Goal: Task Accomplishment & Management: Use online tool/utility

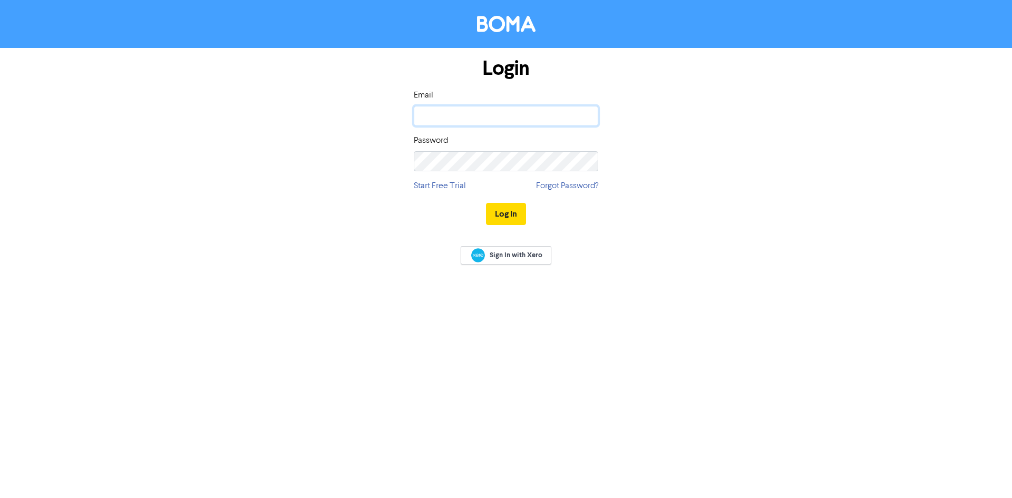
click at [450, 110] on input "email" at bounding box center [506, 116] width 185 height 20
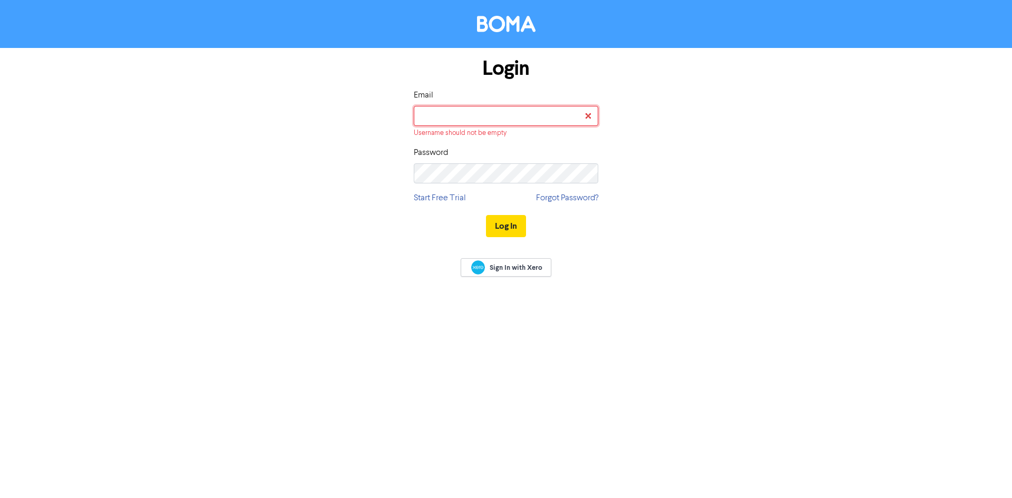
type input "[PERSON_NAME][EMAIL_ADDRESS][DOMAIN_NAME]"
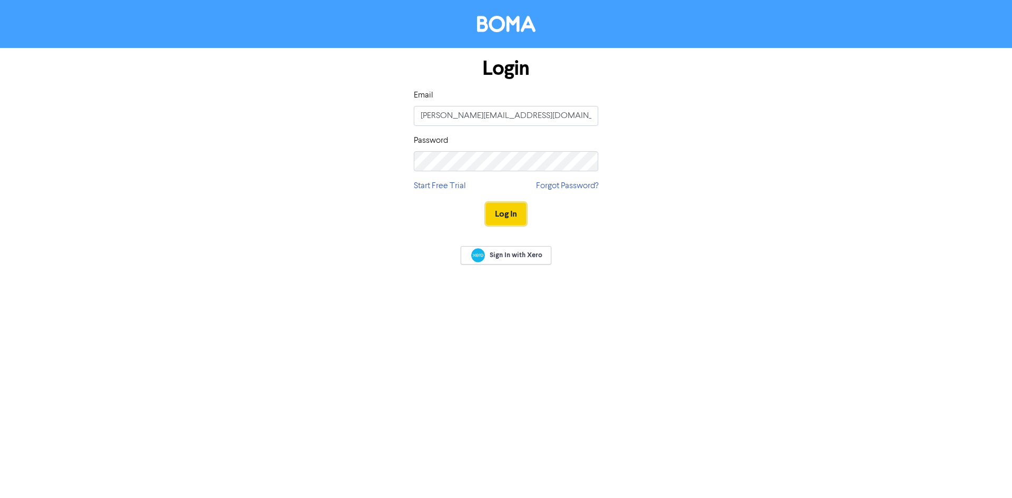
click at [504, 212] on button "Log In" at bounding box center [506, 214] width 40 height 22
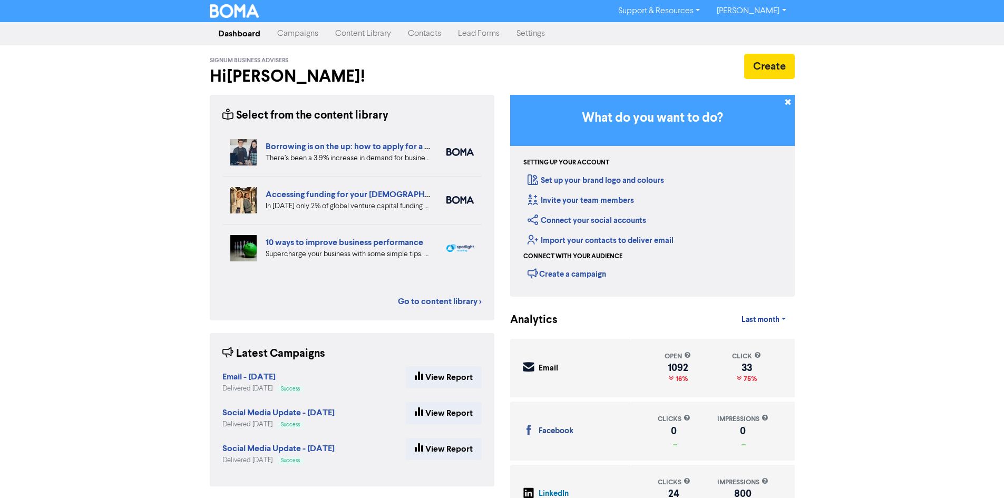
click at [365, 30] on link "Content Library" at bounding box center [363, 33] width 73 height 21
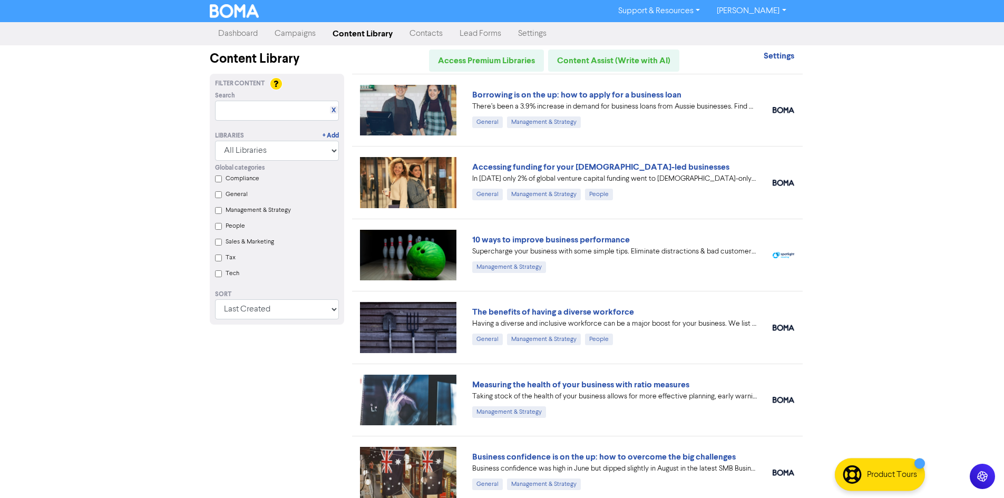
click at [288, 34] on link "Campaigns" at bounding box center [295, 33] width 58 height 21
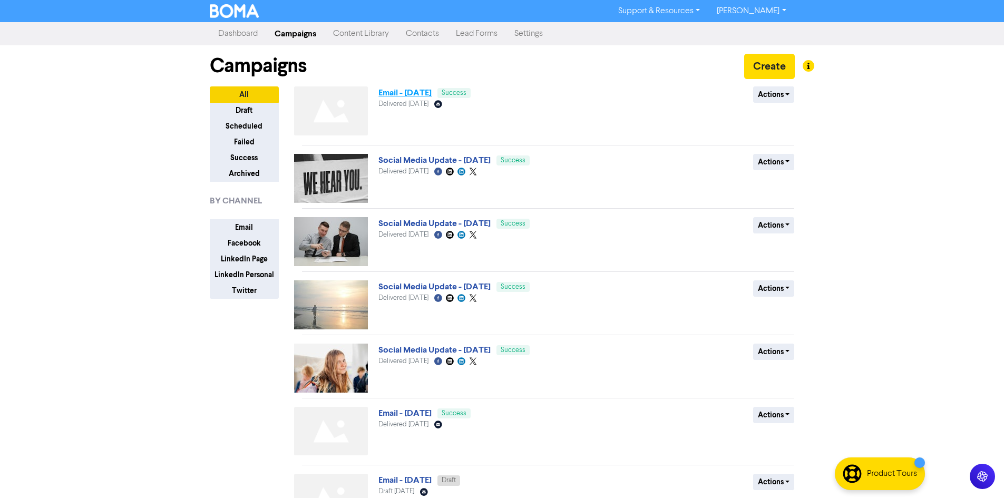
click at [403, 93] on link "Email - [DATE]" at bounding box center [404, 93] width 53 height 11
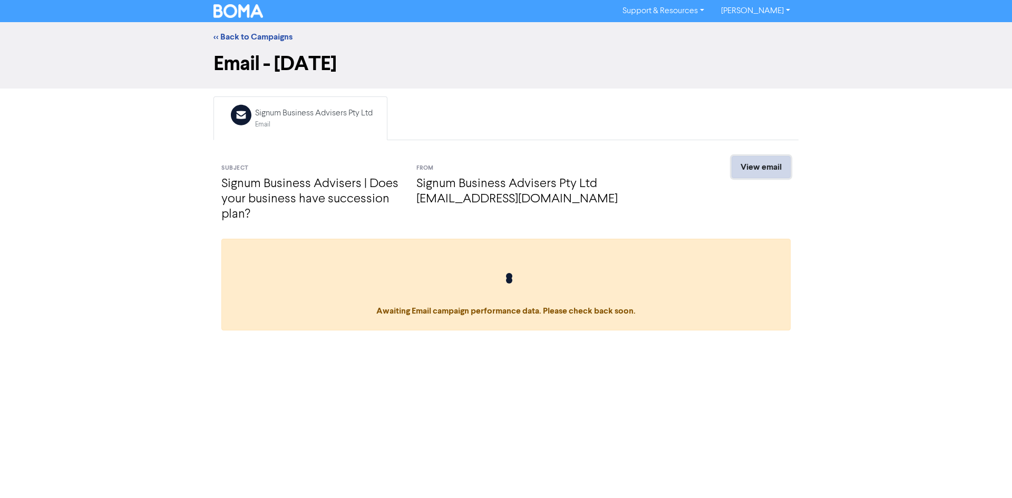
click at [773, 163] on link "View email" at bounding box center [761, 167] width 59 height 22
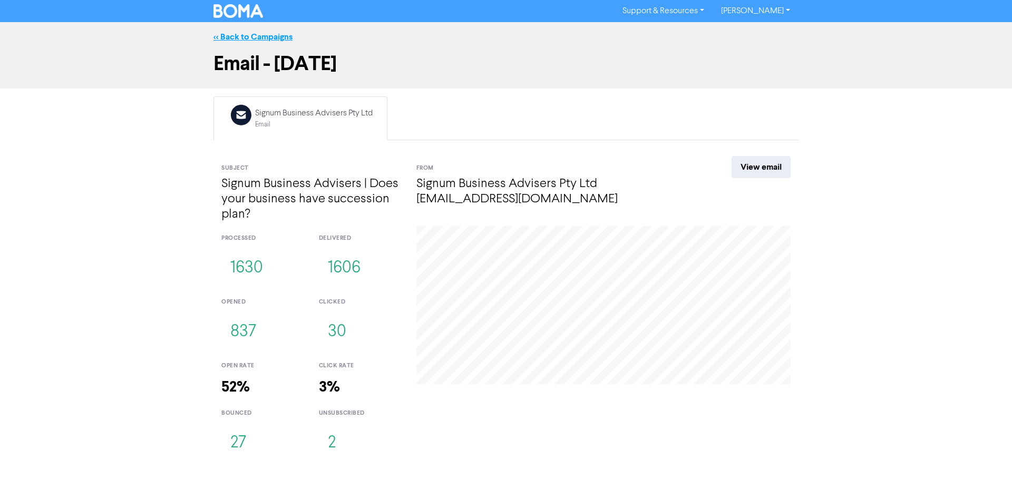
click at [247, 35] on link "<< Back to Campaigns" at bounding box center [252, 37] width 79 height 11
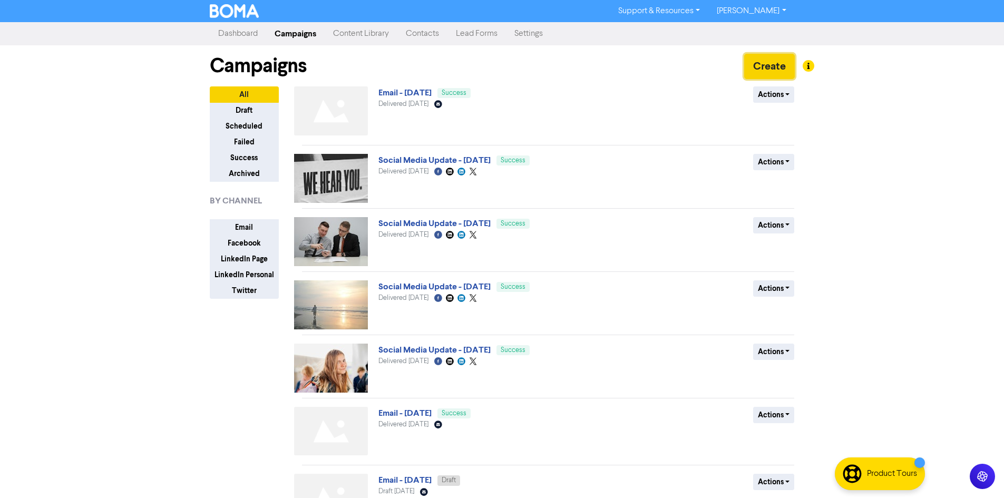
click at [772, 66] on button "Create" at bounding box center [769, 66] width 51 height 25
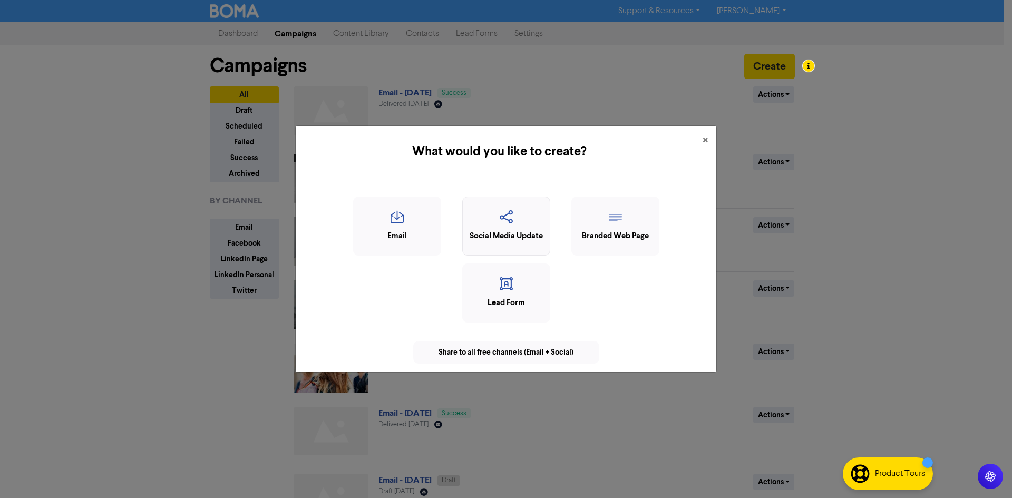
click at [494, 233] on div "Social Media Update" at bounding box center [506, 236] width 76 height 12
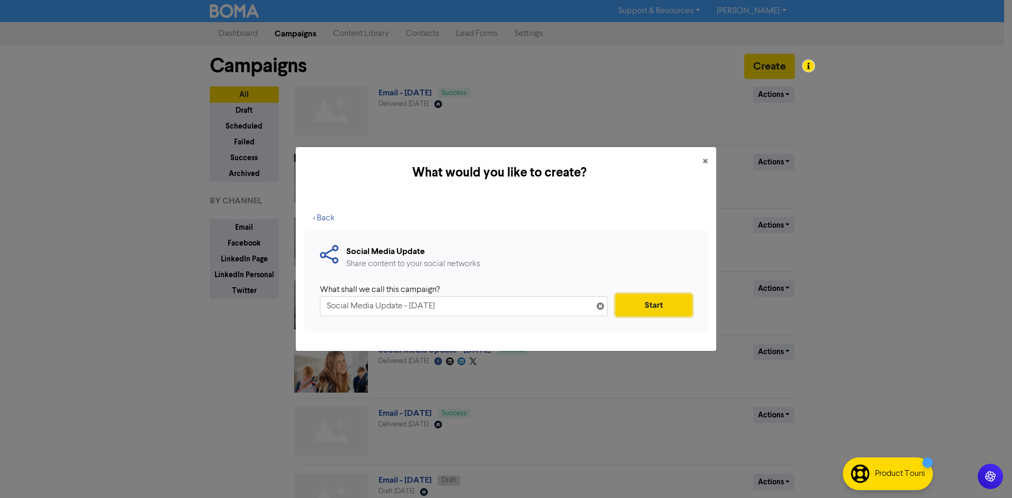
click at [659, 304] on button "Start" at bounding box center [654, 305] width 76 height 22
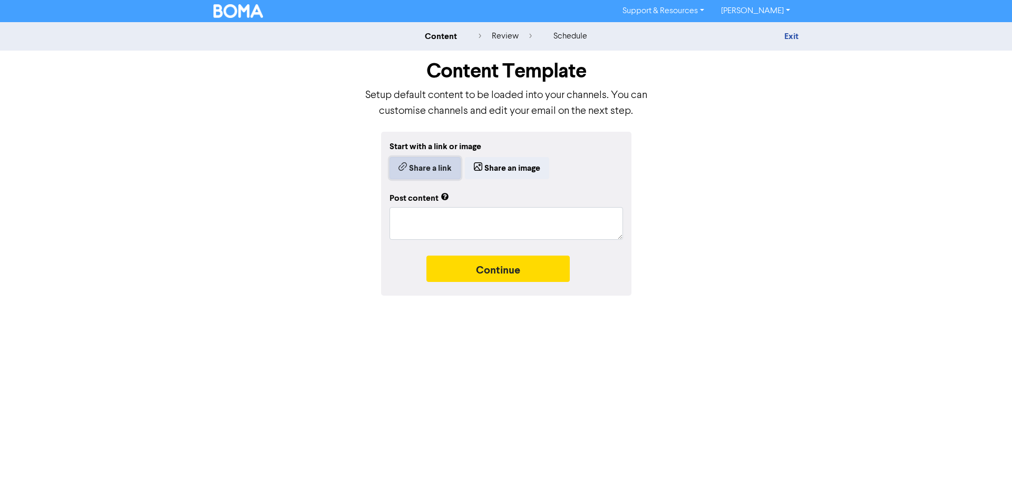
click at [428, 166] on button "Share a link" at bounding box center [425, 168] width 71 height 22
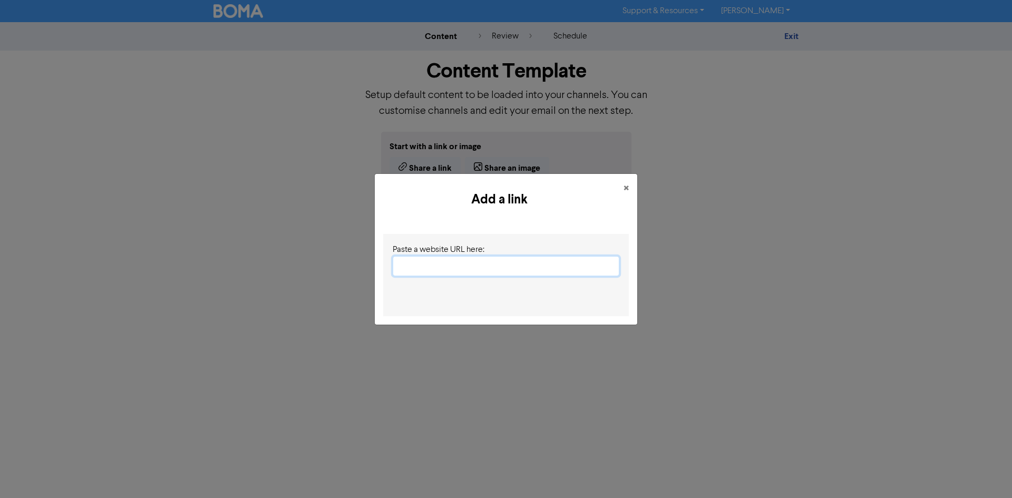
paste input "[URL][DOMAIN_NAME]"
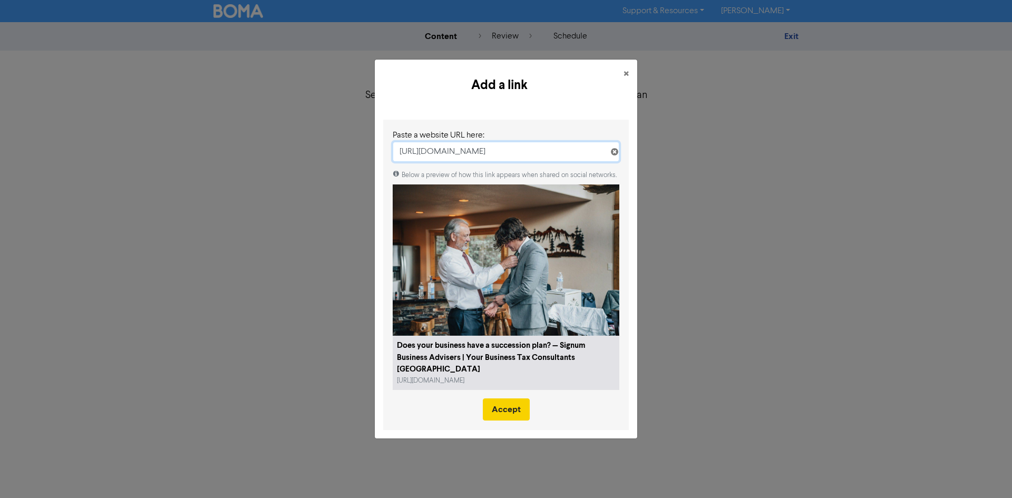
type input "[URL][DOMAIN_NAME]"
click at [509, 413] on button "Accept" at bounding box center [506, 410] width 47 height 22
type textarea "x"
type textarea "New research by the accounting software provider [PERSON_NAME] has found that n…"
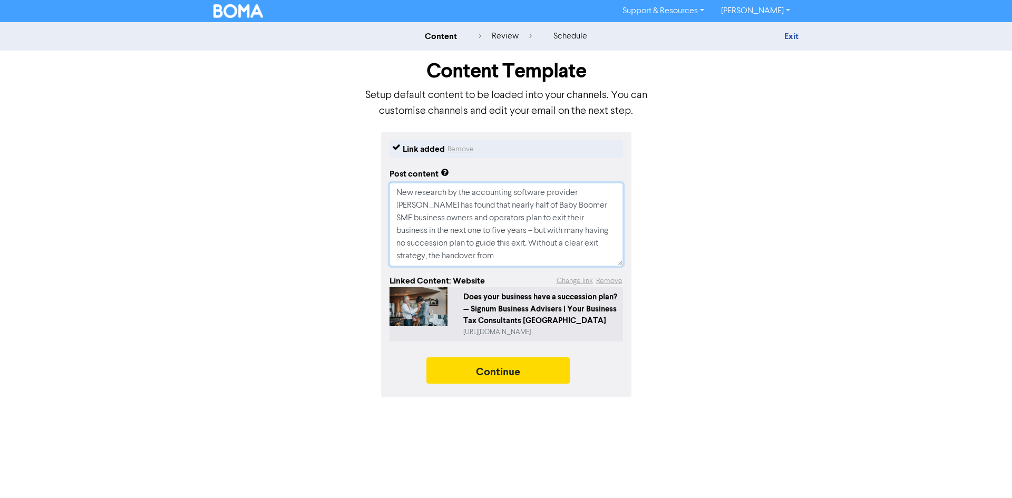
drag, startPoint x: 444, startPoint y: 258, endPoint x: 374, endPoint y: 195, distance: 94.4
click at [374, 195] on div "Link added Remove Post content New research by the accounting software provider…" at bounding box center [506, 265] width 601 height 266
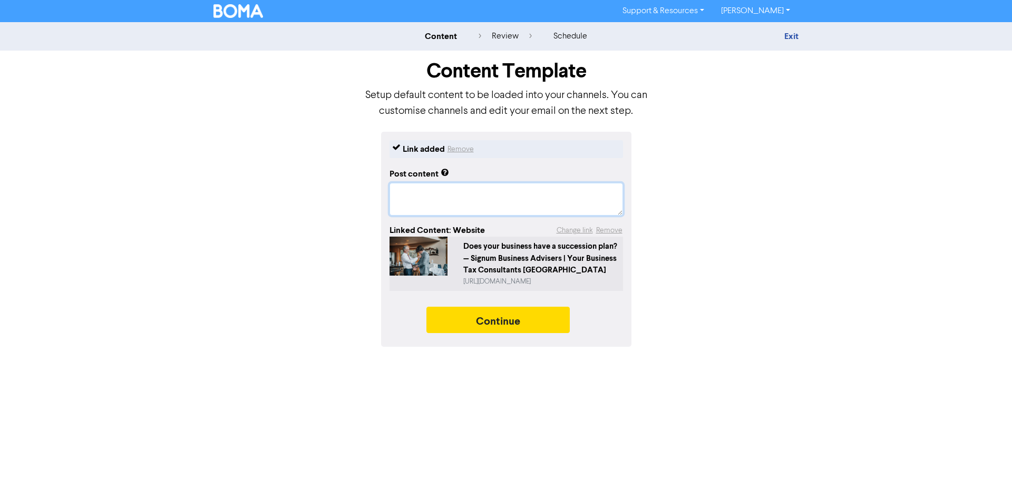
click at [448, 191] on textarea at bounding box center [507, 199] width 234 height 33
paste textarea "Research from MYOB shows nearly half of Baby Boomer business owners are plannin…"
type textarea "x"
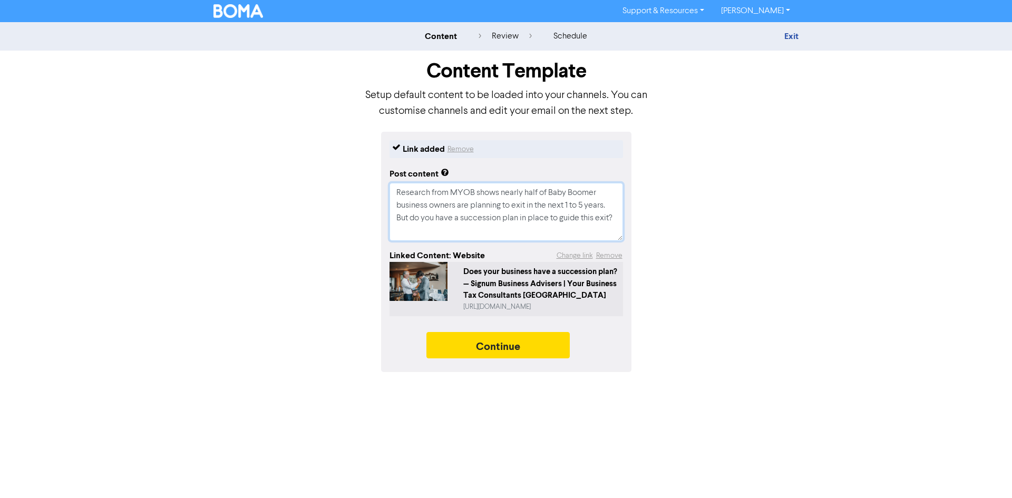
scroll to position [0, 0]
drag, startPoint x: 449, startPoint y: 231, endPoint x: 418, endPoint y: 174, distance: 65.3
click at [370, 159] on div "Link added Remove Post content Research from MYOB shows nearly half of Baby Boo…" at bounding box center [506, 252] width 601 height 240
type textarea "Research from MYOB shows nearly half of Baby Boomer business owners are plannin…"
click at [513, 349] on button "Continue" at bounding box center [497, 345] width 143 height 26
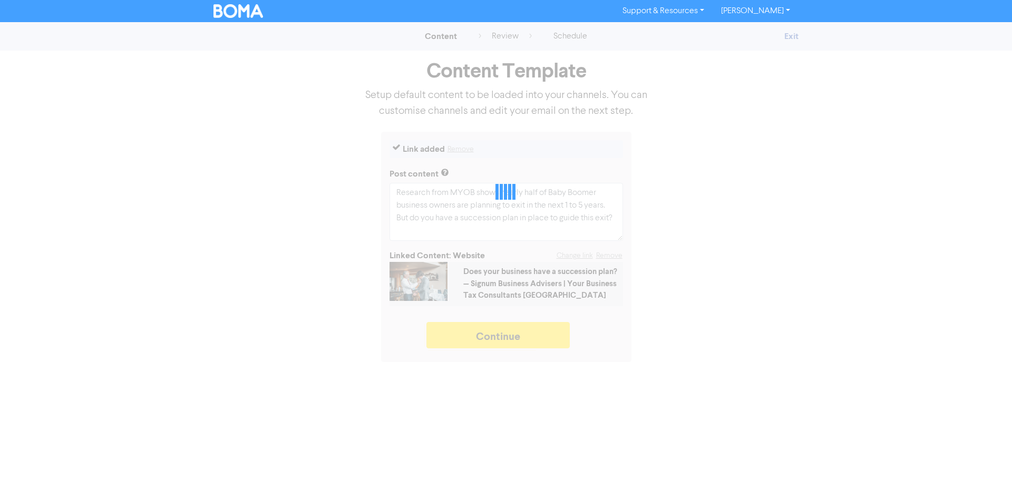
type textarea "x"
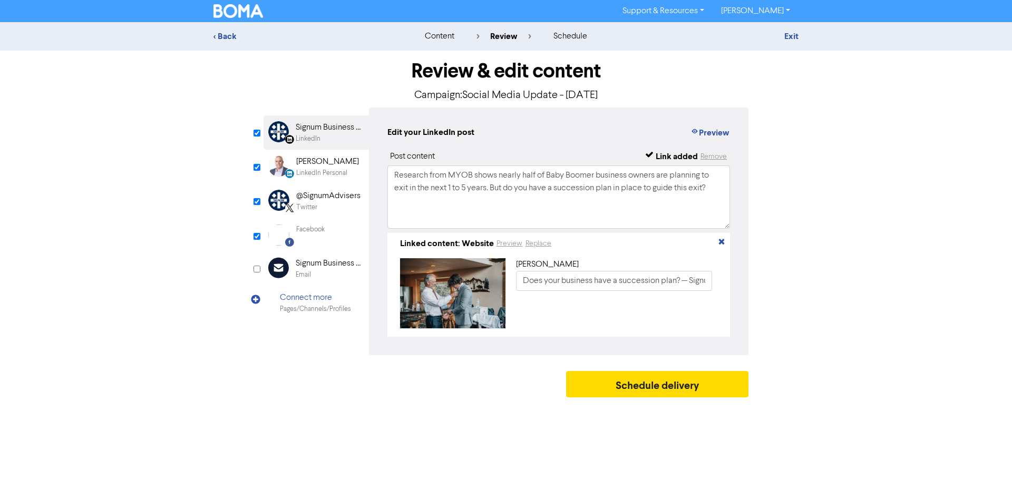
click at [338, 154] on div "LinkedIn Personal Created with Sketch. [PERSON_NAME] LinkedIn Personal" at bounding box center [316, 167] width 105 height 34
click at [344, 208] on div "Twitter" at bounding box center [328, 207] width 64 height 10
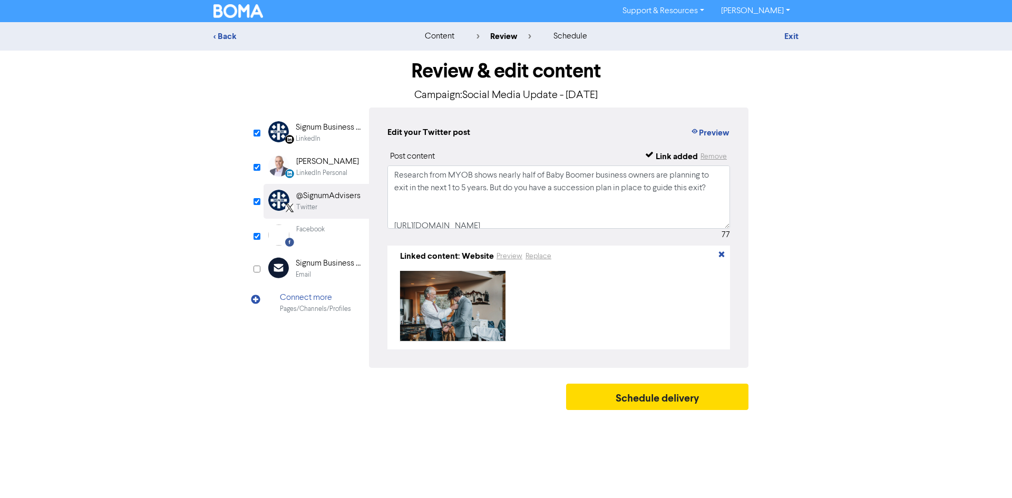
click at [335, 231] on div "Facebook Created with Sketch. Facebook" at bounding box center [316, 235] width 105 height 33
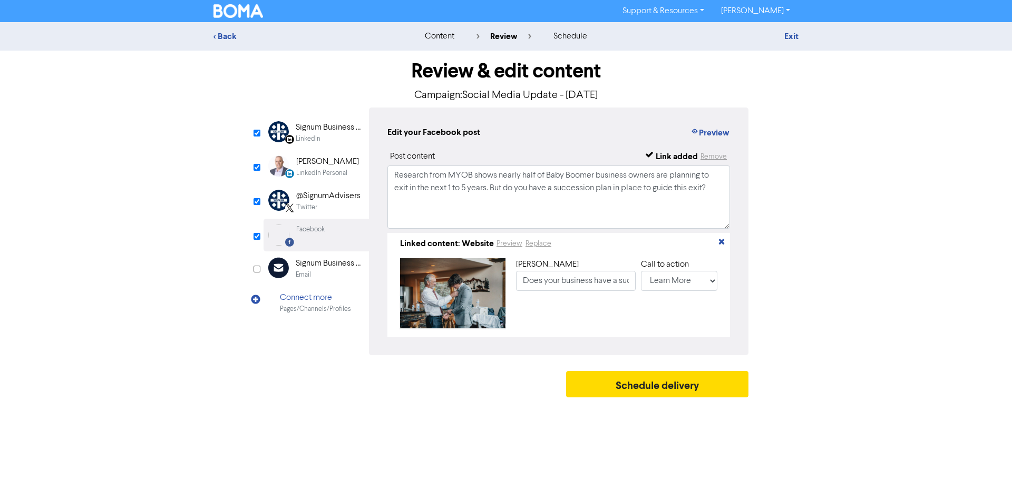
click at [315, 160] on div "[PERSON_NAME]" at bounding box center [327, 162] width 63 height 13
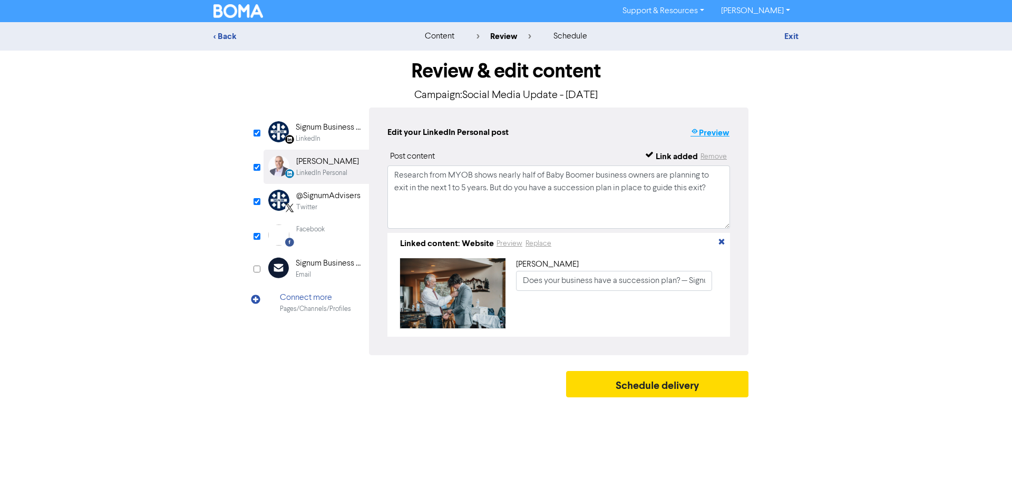
click at [721, 131] on button "Preview" at bounding box center [710, 133] width 40 height 14
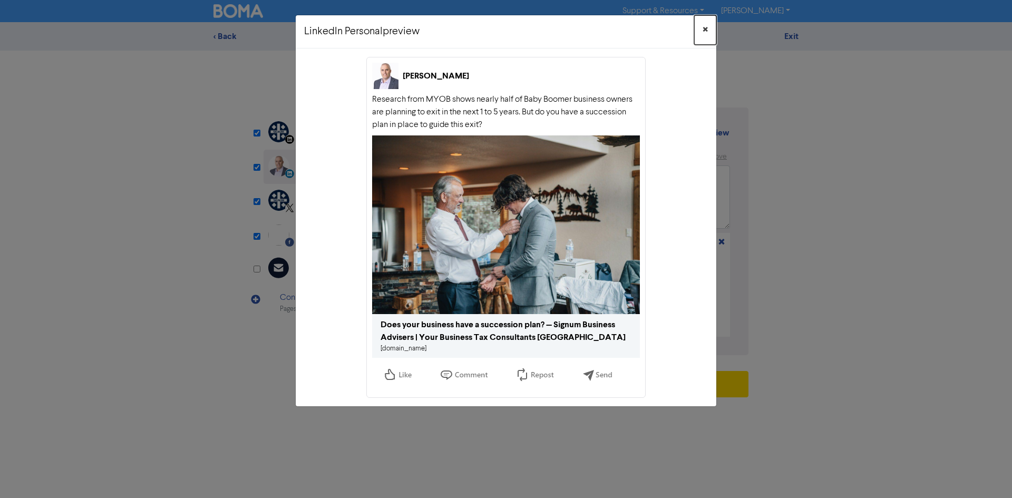
click at [704, 26] on span "×" at bounding box center [705, 30] width 5 height 16
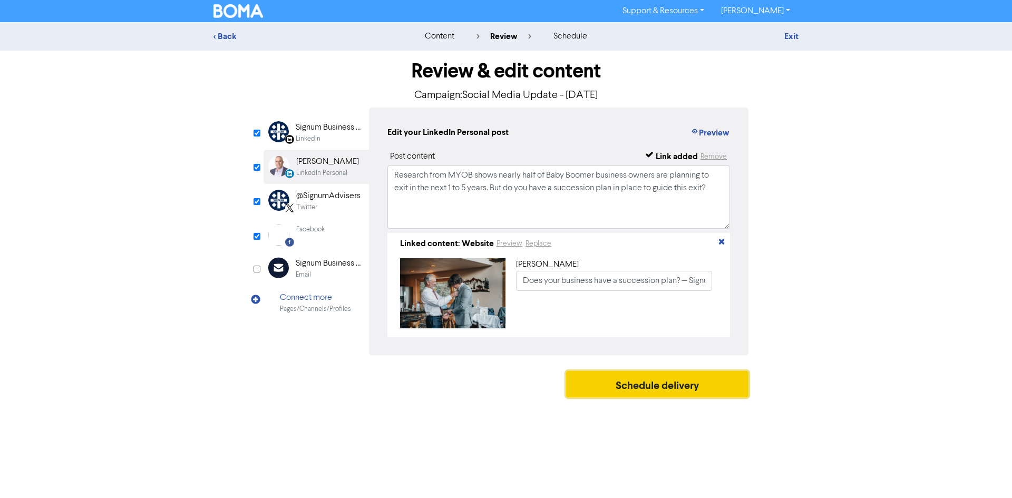
click at [654, 386] on button "Schedule delivery" at bounding box center [657, 384] width 182 height 26
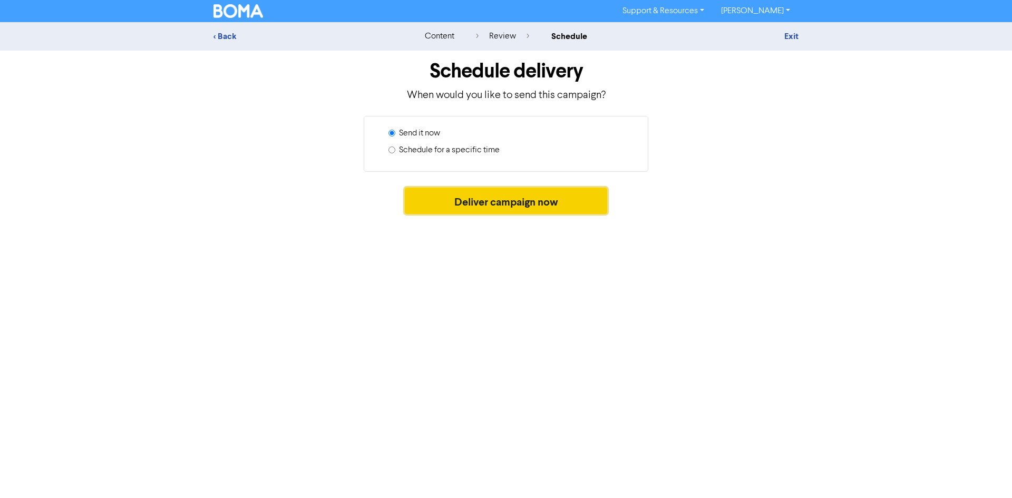
click at [484, 197] on button "Deliver campaign now" at bounding box center [506, 201] width 203 height 26
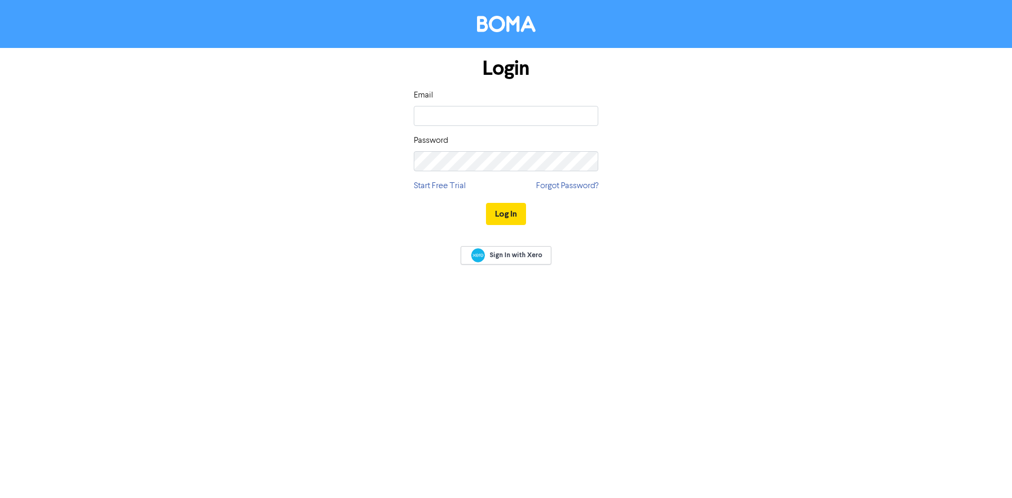
click at [470, 99] on div "Email" at bounding box center [506, 107] width 185 height 37
click at [469, 112] on input "email" at bounding box center [506, 116] width 185 height 20
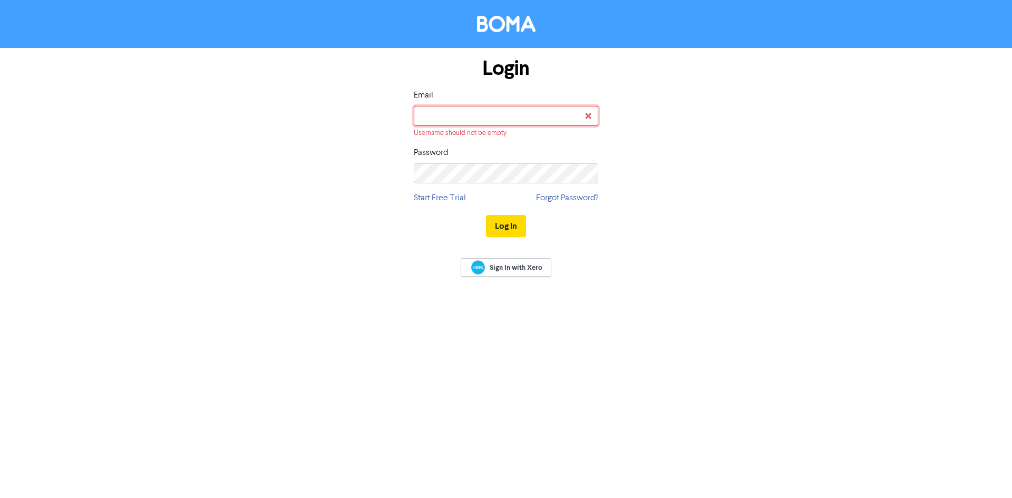
type input "[PERSON_NAME][EMAIL_ADDRESS][DOMAIN_NAME]"
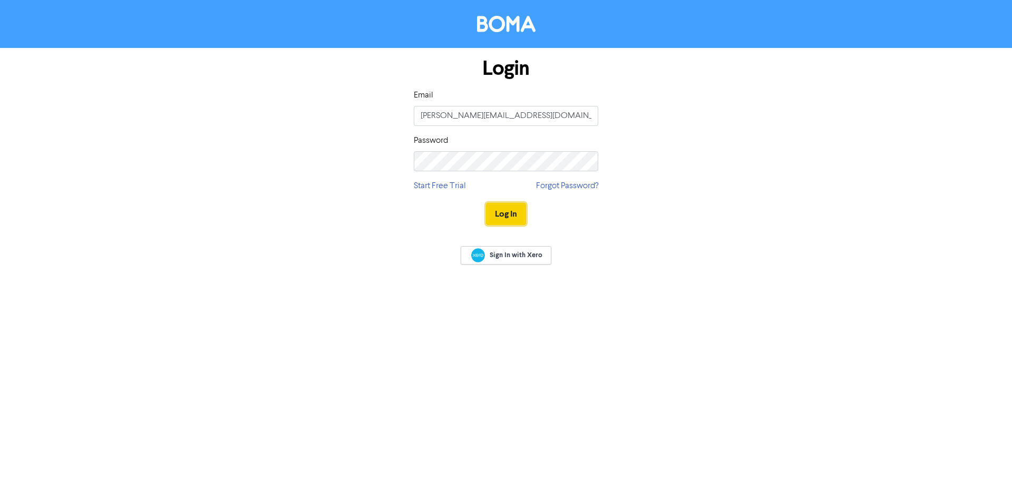
click at [510, 216] on button "Log In" at bounding box center [506, 214] width 40 height 22
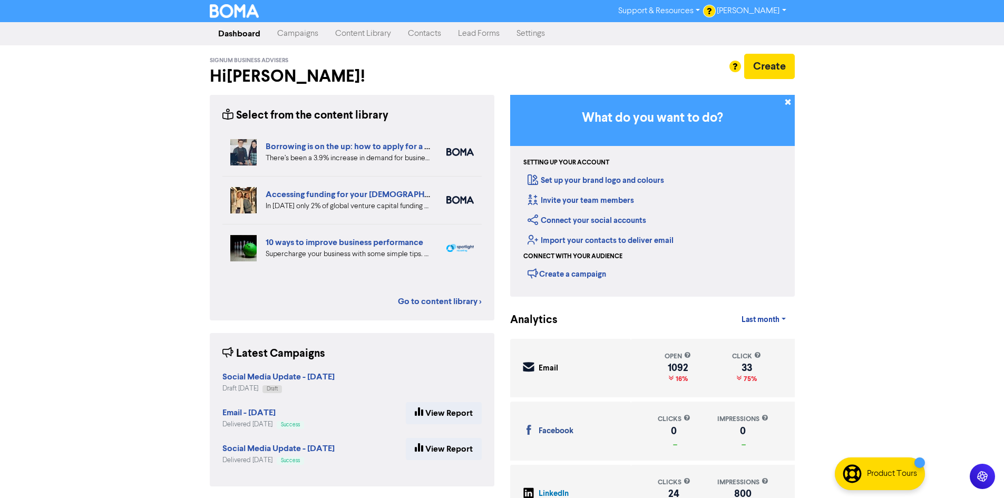
click at [363, 25] on link "Content Library" at bounding box center [363, 33] width 73 height 21
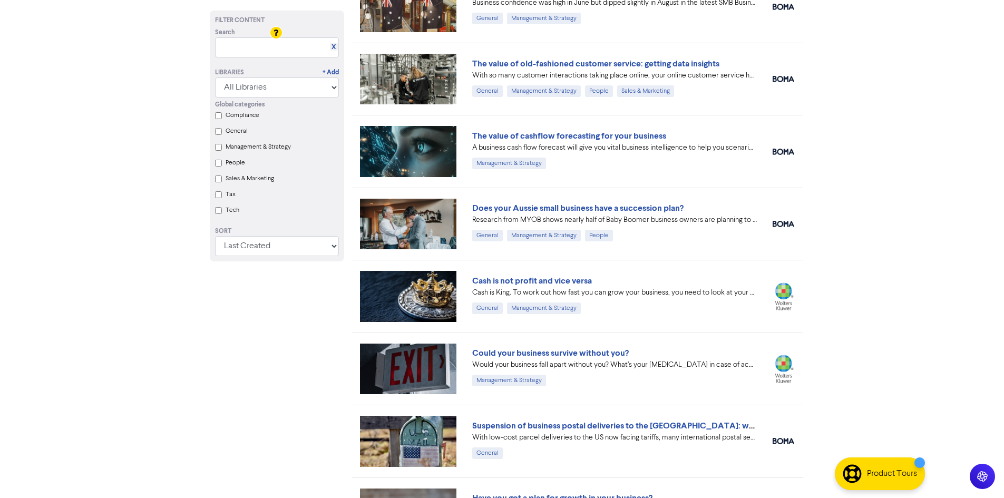
scroll to position [511, 0]
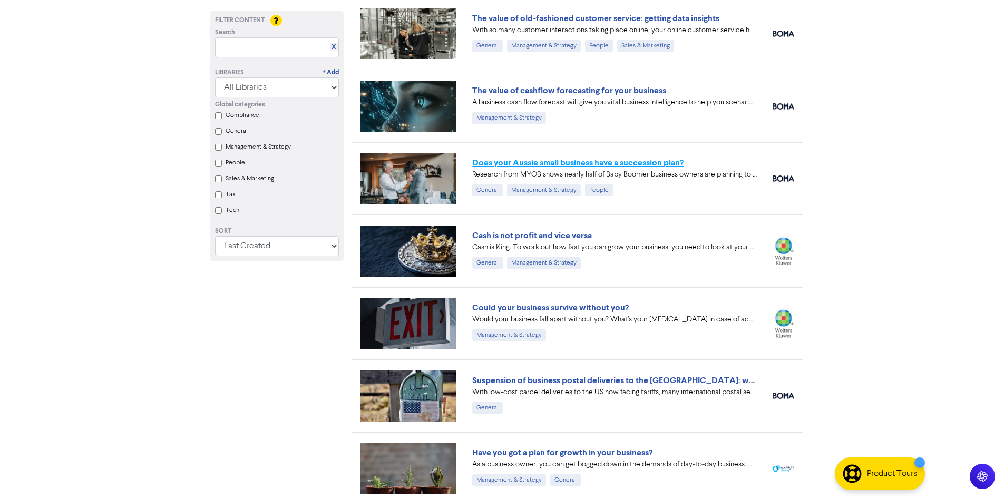
click at [587, 159] on link "Does your Aussie small business have a succession plan?" at bounding box center [577, 163] width 211 height 11
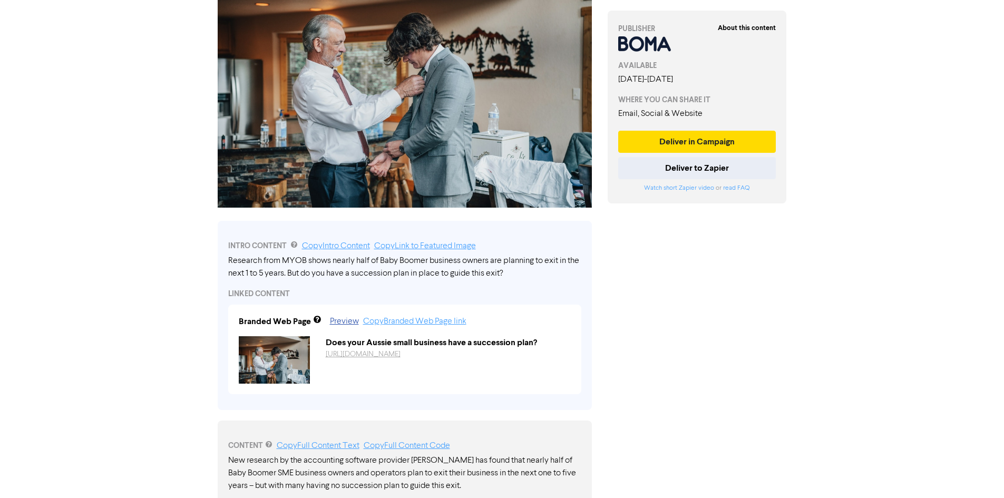
scroll to position [158, 0]
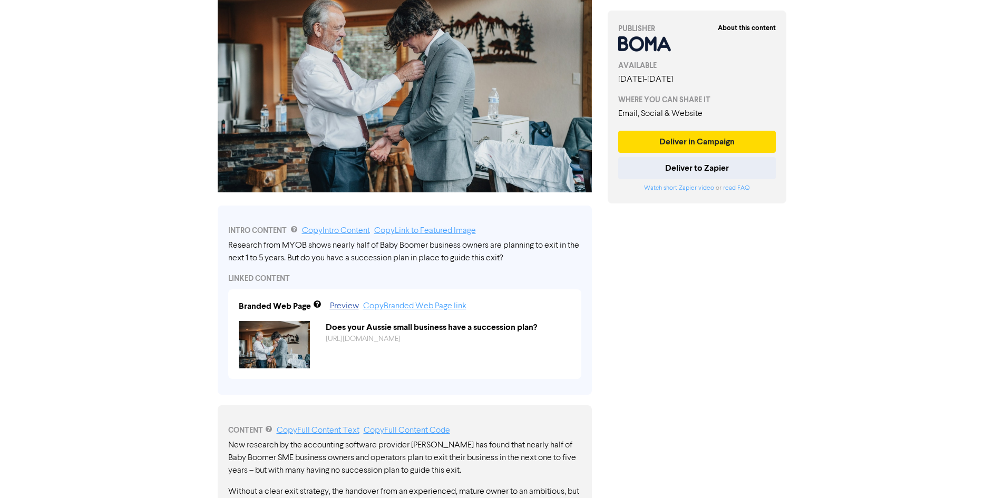
drag, startPoint x: 533, startPoint y: 238, endPoint x: 300, endPoint y: 251, distance: 233.4
click at [300, 251] on div "INTRO CONTENT Copy Intro Content Copy Link to Featured Image Research from MYOB…" at bounding box center [405, 300] width 374 height 189
click at [349, 227] on link "Copy Intro Content" at bounding box center [336, 231] width 68 height 8
